Goal: Find contact information: Find contact information

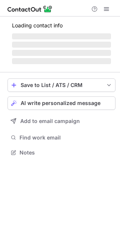
scroll to position [145, 120]
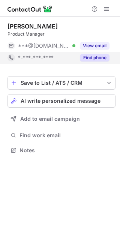
click at [95, 55] on button "Find phone" at bounding box center [95, 57] width 30 height 7
